Goal: Go to known website: Go to known website

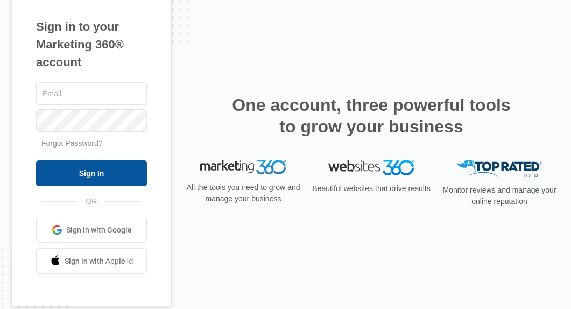
type input "[EMAIL_ADDRESS][DOMAIN_NAME]"
click at [86, 180] on input "Sign In" at bounding box center [91, 174] width 111 height 26
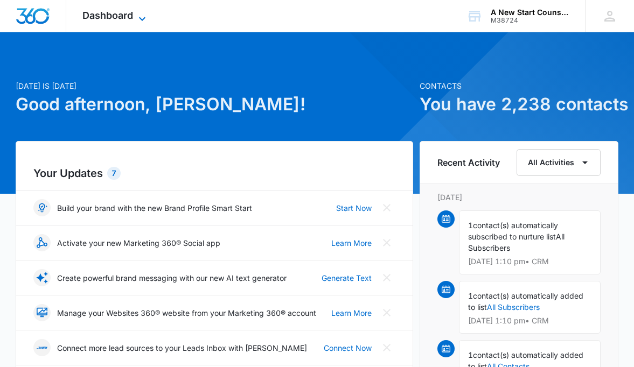
click at [140, 15] on icon at bounding box center [142, 18] width 13 height 13
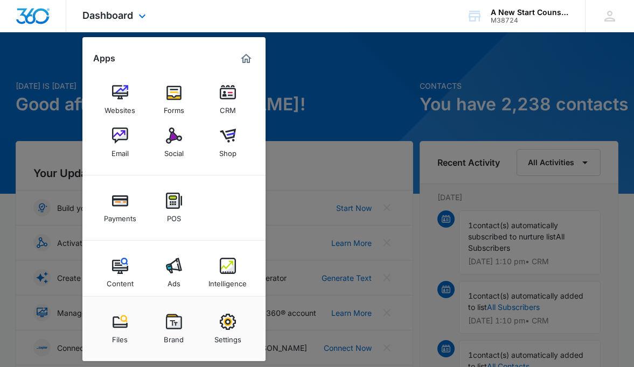
scroll to position [10, 0]
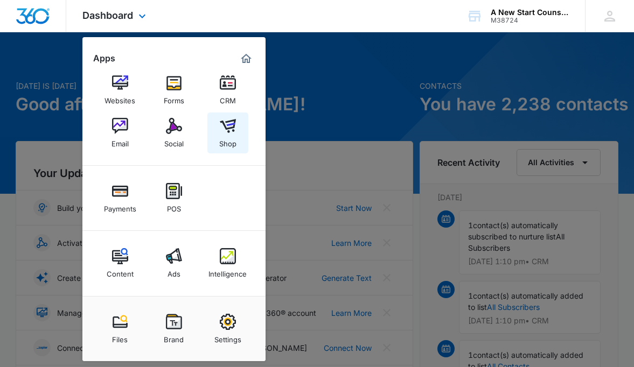
click at [236, 142] on link "Shop" at bounding box center [227, 133] width 41 height 41
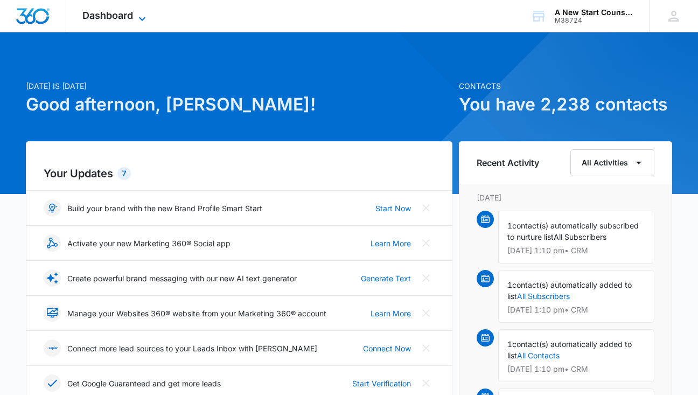
click at [128, 19] on span "Dashboard" at bounding box center [107, 15] width 51 height 11
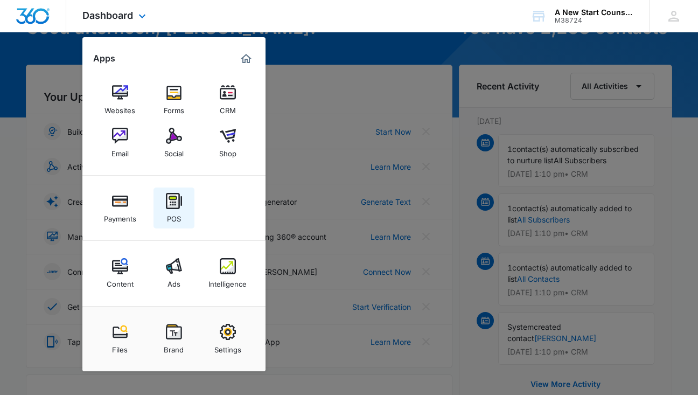
scroll to position [75, 0]
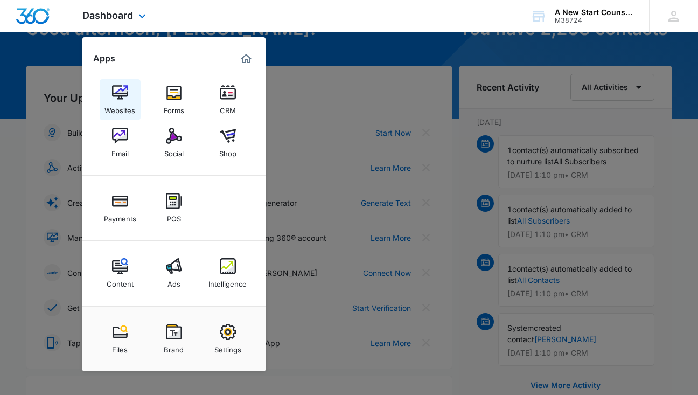
click at [118, 94] on img at bounding box center [120, 93] width 16 height 16
